Goal: Task Accomplishment & Management: Manage account settings

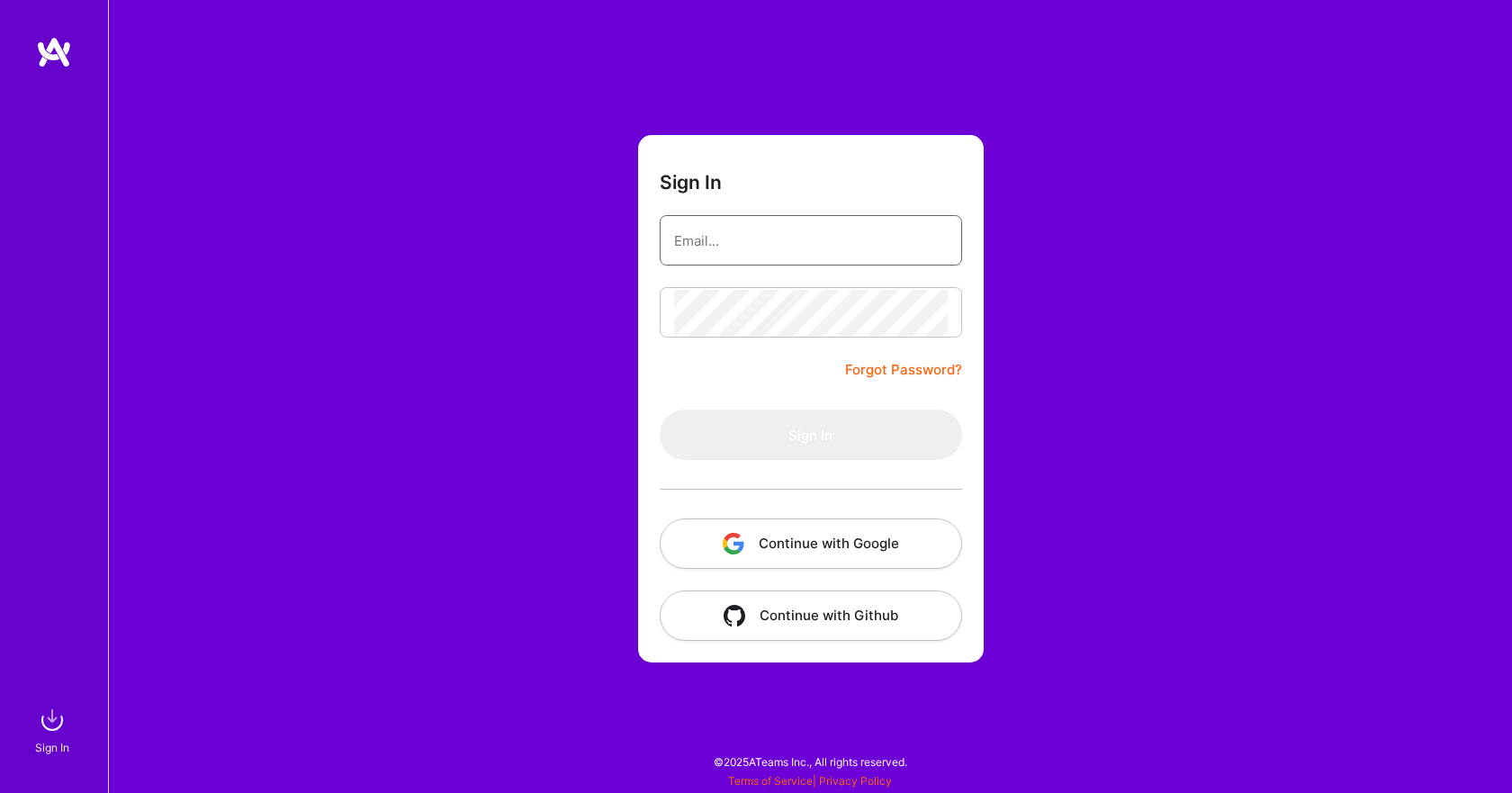
click at [715, 237] on input "email" at bounding box center [811, 241] width 273 height 46
type input "[EMAIL_ADDRESS][DOMAIN_NAME]"
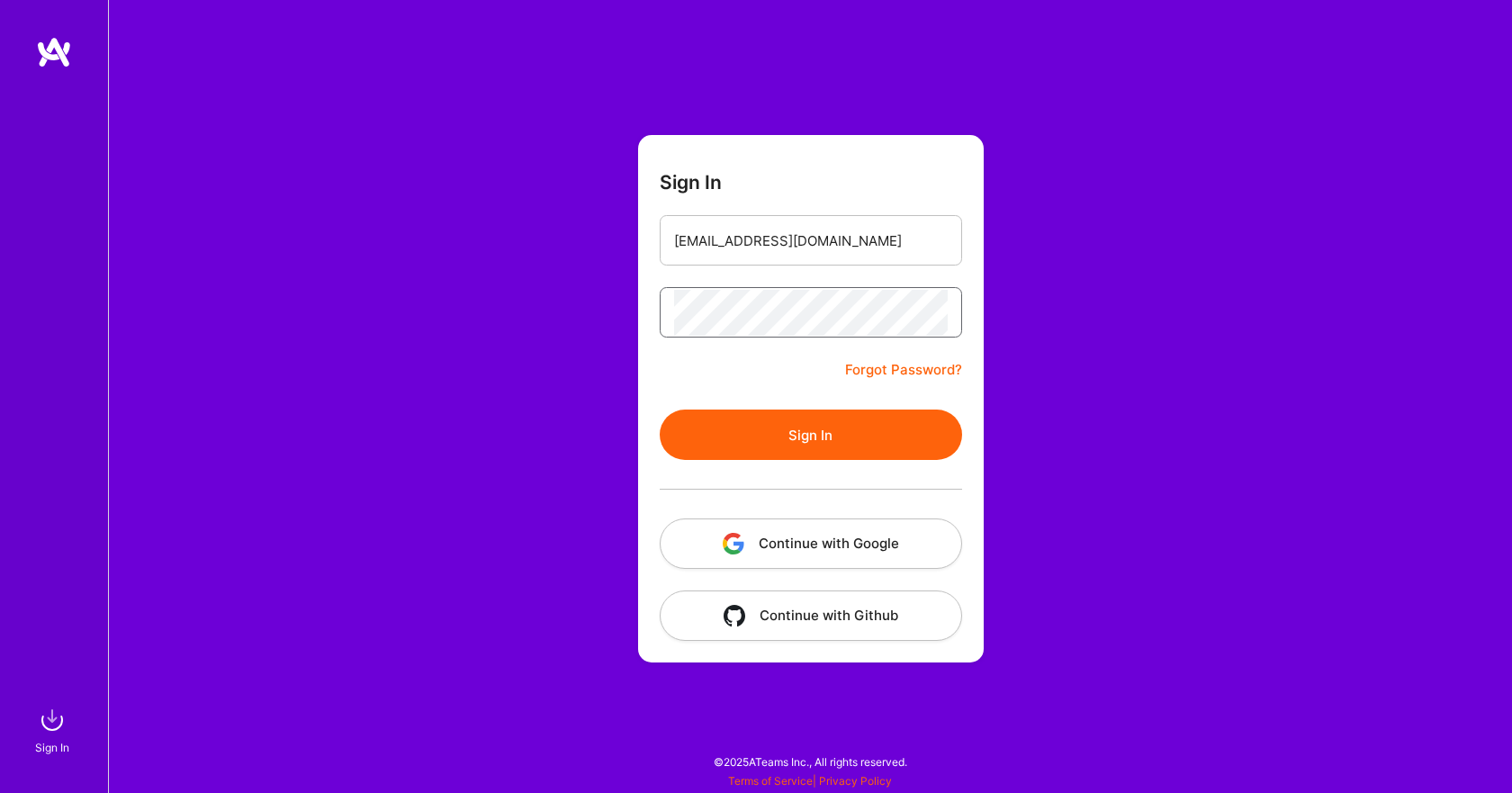
click at [660, 410] on button "Sign In" at bounding box center [811, 435] width 302 height 50
click at [582, 322] on div "Sign In [EMAIL_ADDRESS][DOMAIN_NAME] Forgot Password? Sign In Continue with Goo…" at bounding box center [811, 396] width 1405 height 793
click at [660, 410] on button "Sign In" at bounding box center [811, 435] width 302 height 50
click at [822, 439] on button "Sign In" at bounding box center [811, 435] width 302 height 50
click at [430, 297] on div "Sign In [EMAIL_ADDRESS][DOMAIN_NAME] Forgot Password? Sign In Continue with Goo…" at bounding box center [811, 396] width 1405 height 793
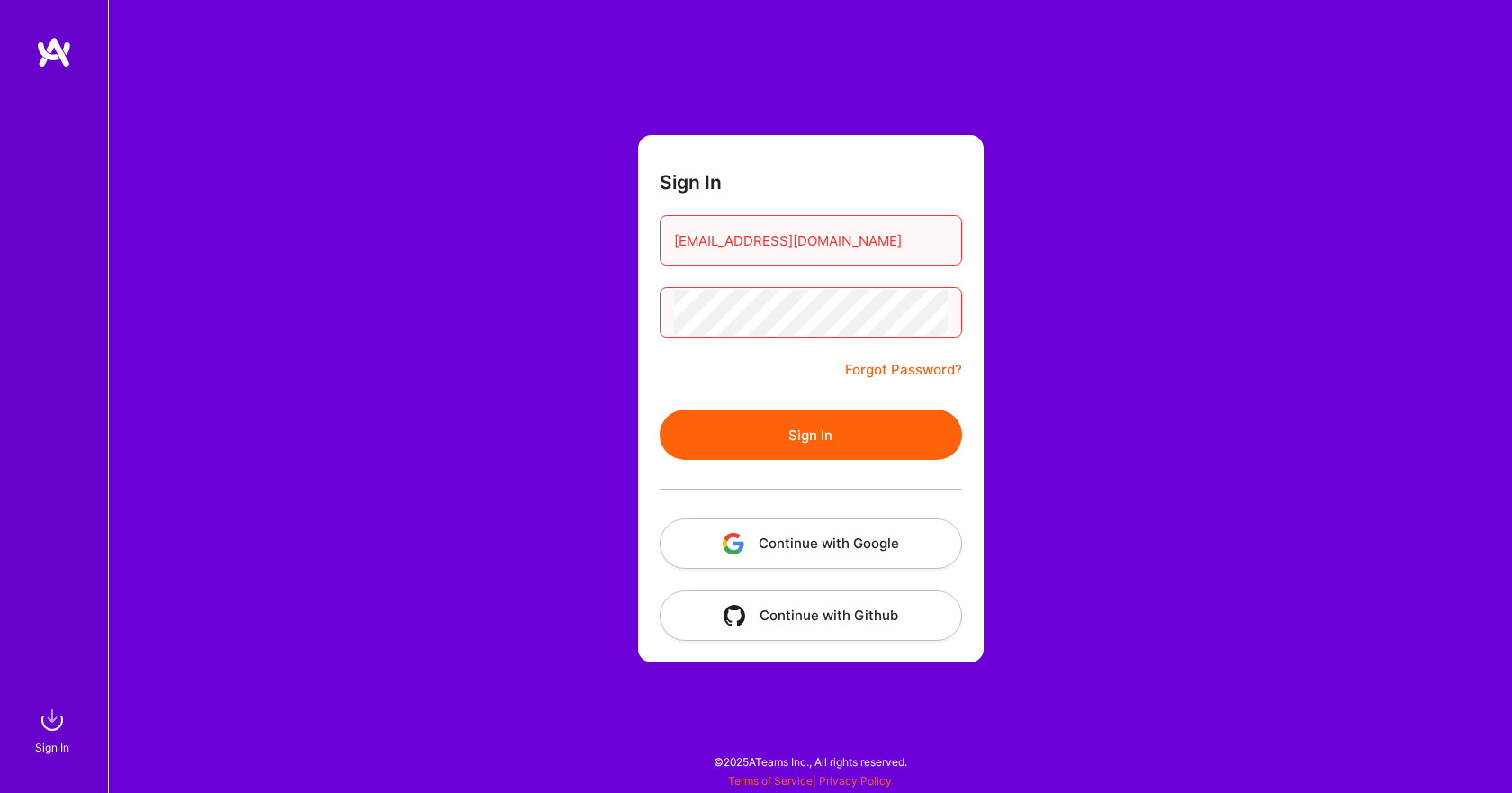
click at [789, 433] on button "Sign In" at bounding box center [811, 435] width 302 height 50
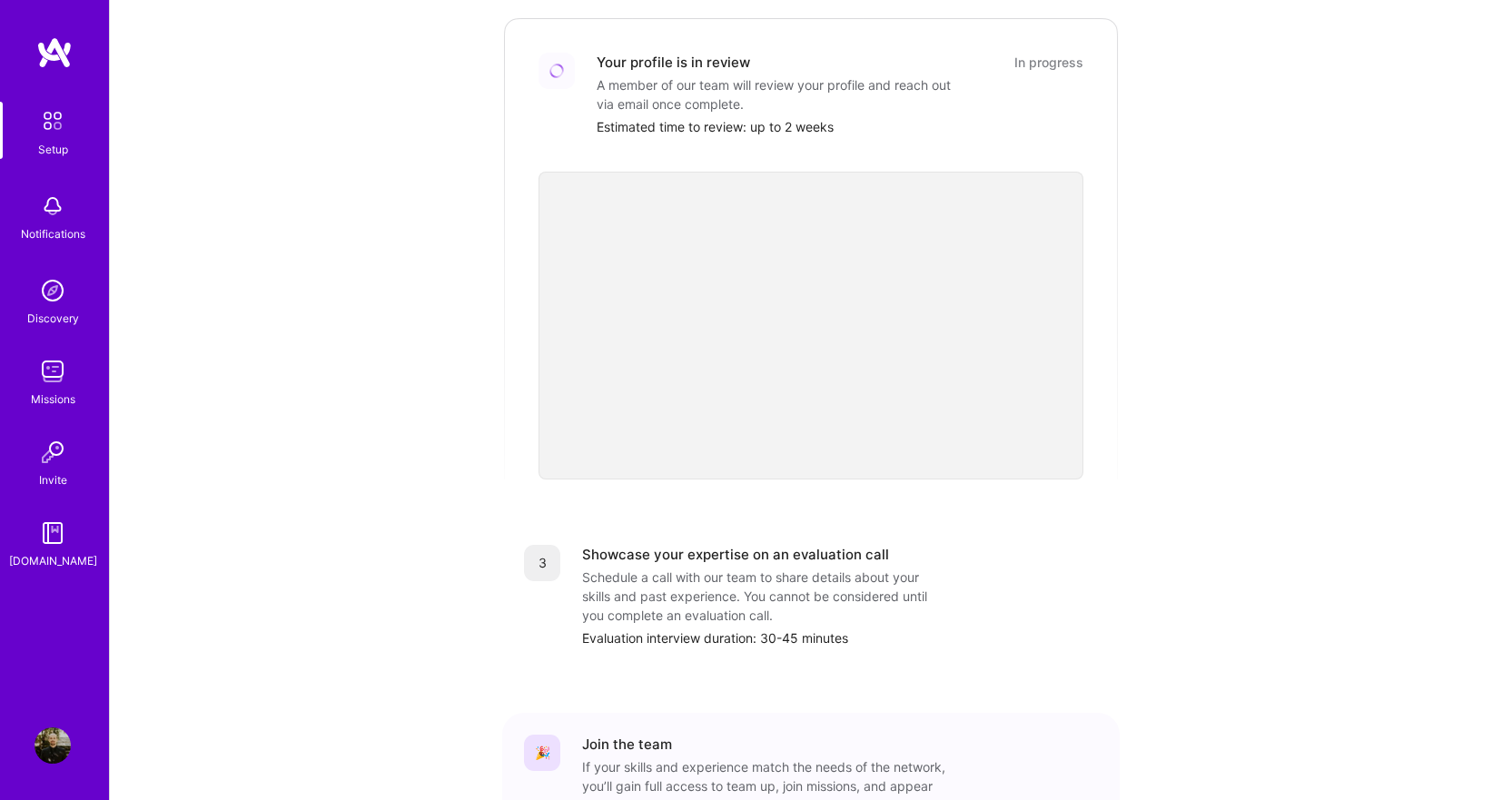
scroll to position [521, 0]
